Goal: Navigation & Orientation: Find specific page/section

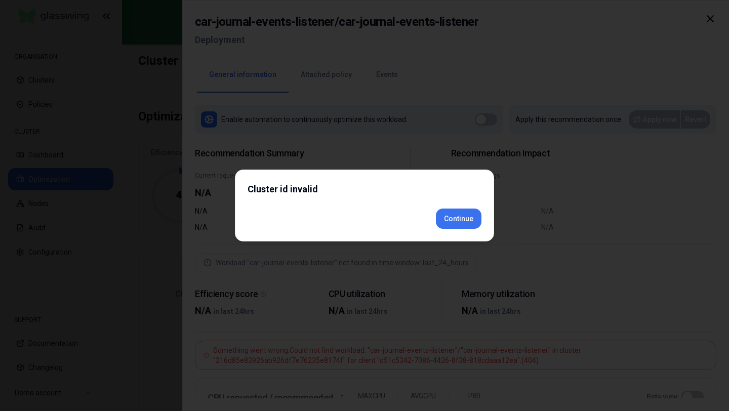
click at [456, 243] on body "ORGANISATION Clusters Policies CLUSTER Dashboard Optimization Nodes Audit Confi…" at bounding box center [364, 205] width 729 height 411
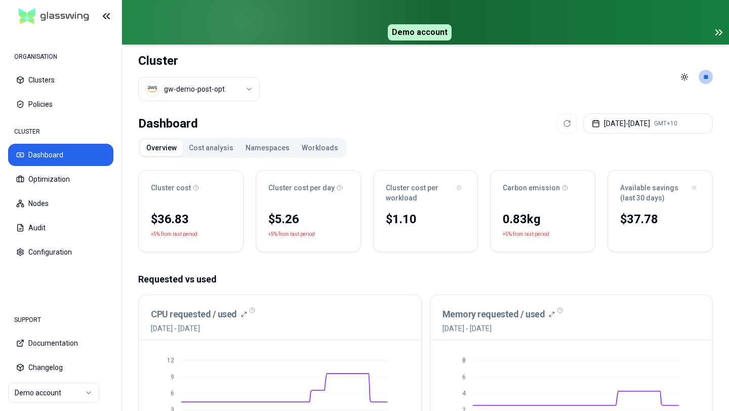
click at [214, 141] on button "Cost analysis" at bounding box center [211, 148] width 57 height 16
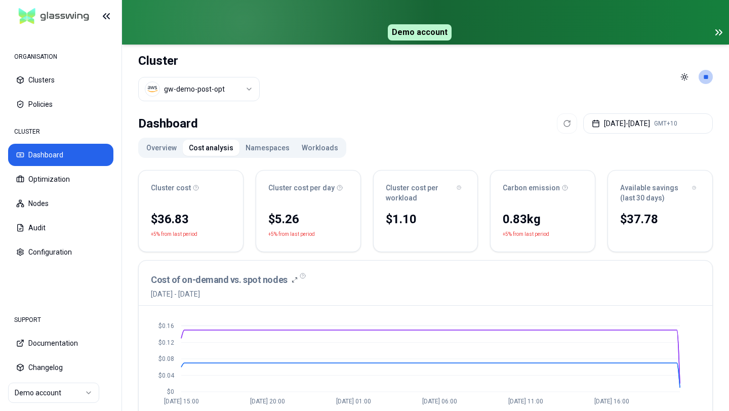
click at [262, 150] on button "Namespaces" at bounding box center [267, 148] width 56 height 16
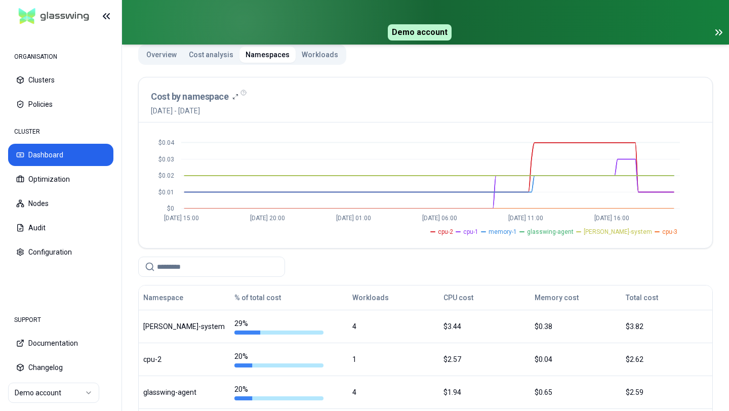
scroll to position [242, 0]
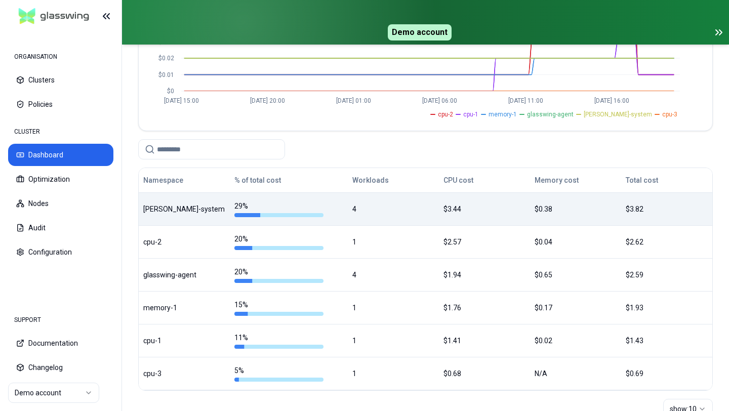
scroll to position [224, 0]
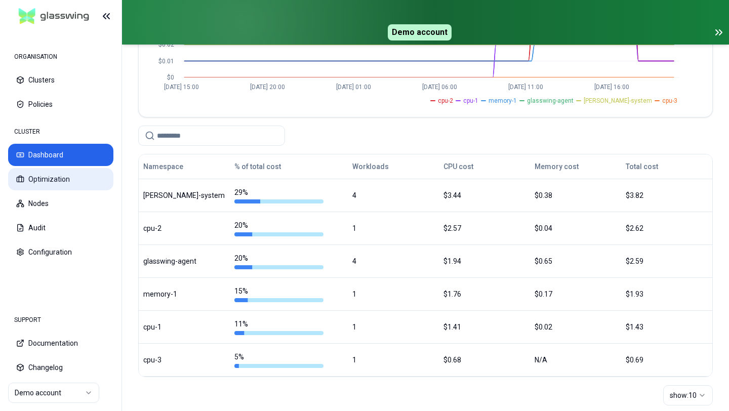
click at [66, 187] on button "Optimization" at bounding box center [60, 179] width 105 height 22
